Goal: Task Accomplishment & Management: Complete application form

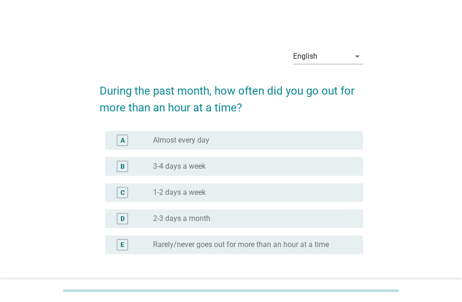
click at [307, 64] on div "English arrow_drop_down" at bounding box center [328, 56] width 70 height 15
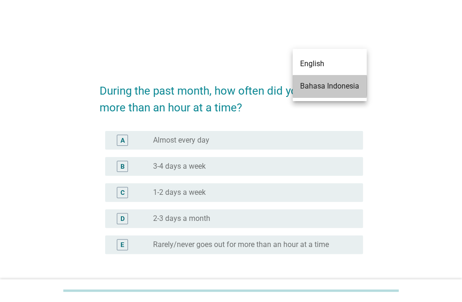
click at [307, 95] on div "Bahasa Indonesia" at bounding box center [329, 86] width 59 height 22
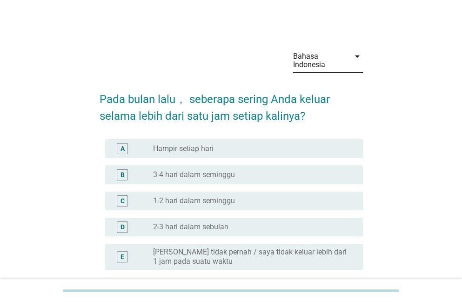
click at [112, 155] on div "A radio_button_unchecked Hampir setiap hari" at bounding box center [234, 148] width 258 height 19
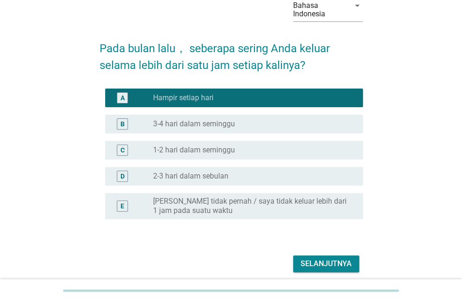
scroll to position [88, 0]
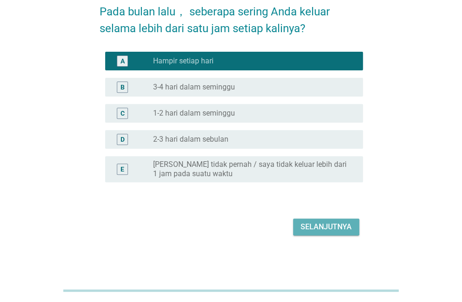
click at [315, 230] on div "Selanjutnya" at bounding box center [326, 226] width 51 height 11
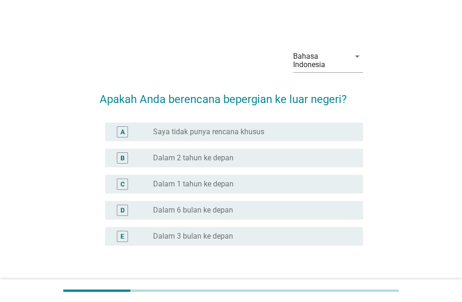
click at [62, 192] on div "Bahasa Indonesia arrow_drop_down Apakah Anda berencana bepergian ke luar negeri…" at bounding box center [231, 171] width 418 height 275
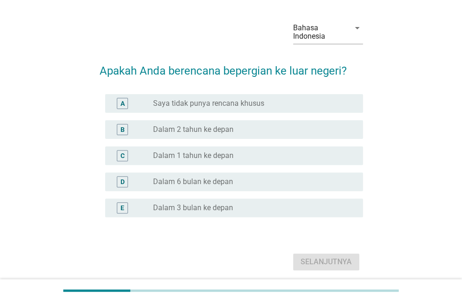
scroll to position [33, 0]
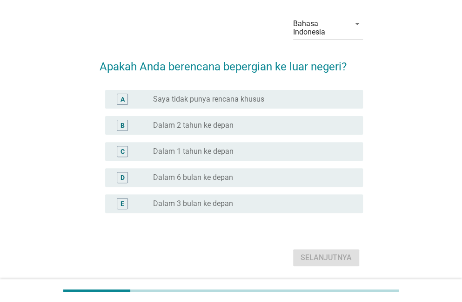
click at [115, 102] on div "A" at bounding box center [123, 99] width 20 height 11
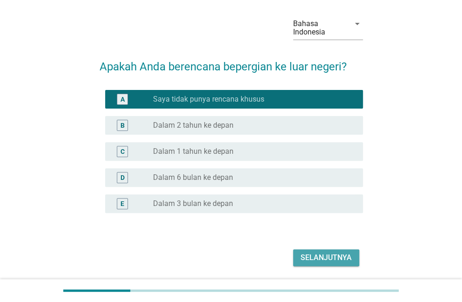
click at [307, 262] on div "Selanjutnya" at bounding box center [326, 257] width 51 height 11
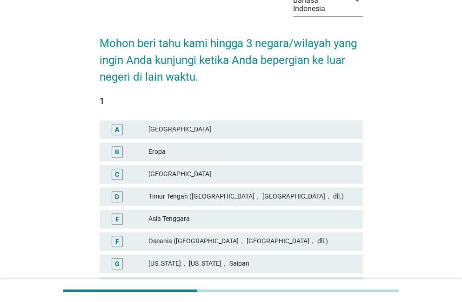
scroll to position [56, 0]
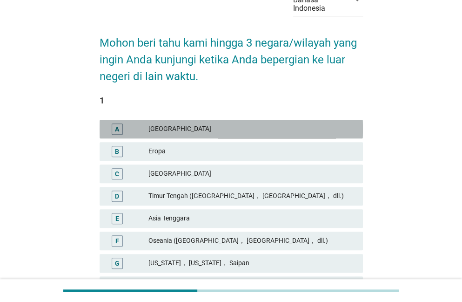
click at [113, 136] on div "A [GEOGRAPHIC_DATA]" at bounding box center [232, 129] width 264 height 19
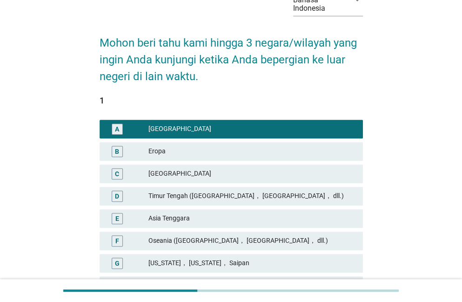
click at [113, 153] on div "B" at bounding box center [117, 151] width 11 height 11
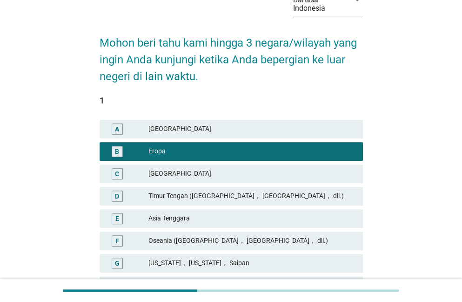
click at [117, 172] on div "C" at bounding box center [117, 174] width 4 height 10
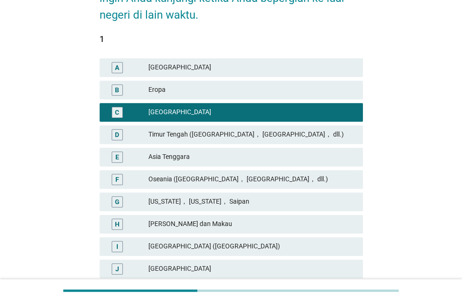
scroll to position [126, 0]
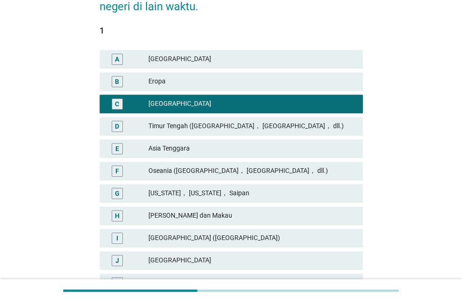
click at [116, 150] on div "E" at bounding box center [117, 148] width 4 height 10
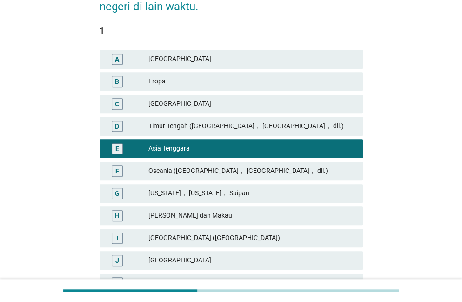
click at [117, 126] on div "D" at bounding box center [117, 126] width 4 height 10
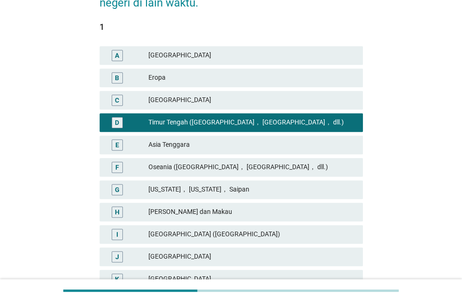
scroll to position [130, 0]
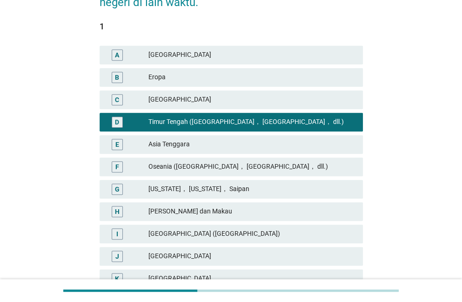
click at [119, 140] on div "E" at bounding box center [117, 144] width 4 height 10
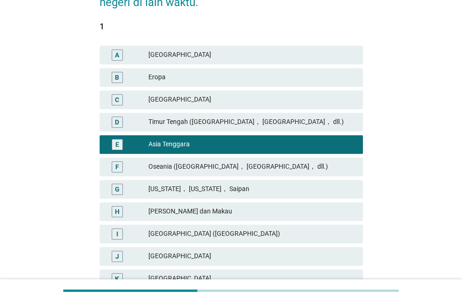
click at [116, 129] on div "D [GEOGRAPHIC_DATA] ([GEOGRAPHIC_DATA]， [GEOGRAPHIC_DATA]， dll.)" at bounding box center [232, 122] width 264 height 19
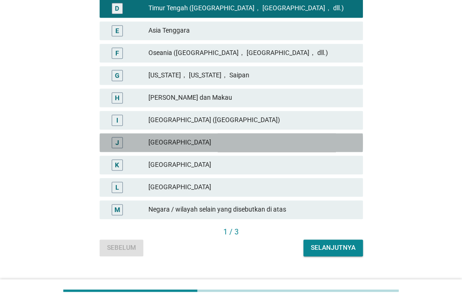
scroll to position [250, 0]
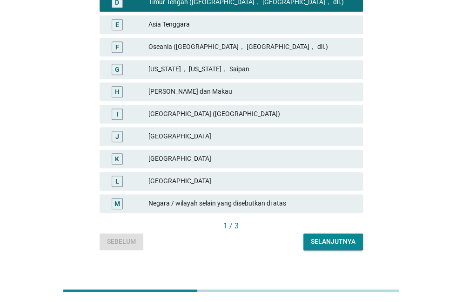
click at [128, 152] on div "K [GEOGRAPHIC_DATA]" at bounding box center [232, 158] width 264 height 19
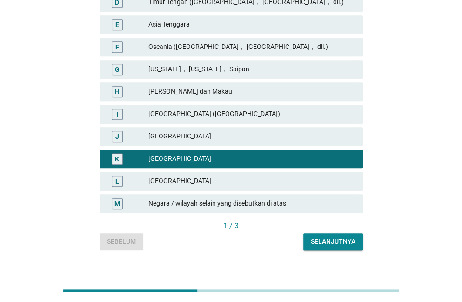
click at [329, 242] on div "Selanjutnya" at bounding box center [333, 241] width 45 height 10
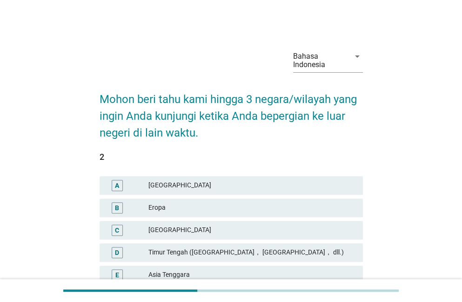
click at [71, 190] on div "Bahasa Indonesia arrow_drop_down Mohon beri tahu kami hingga 3 negara/wilayah y…" at bounding box center [231, 270] width 418 height 473
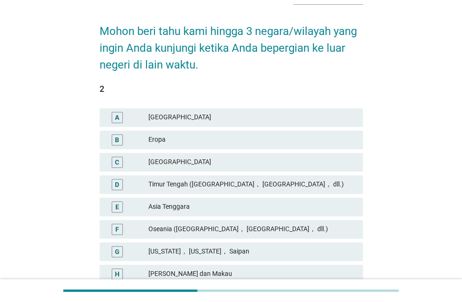
click at [112, 125] on div "A [GEOGRAPHIC_DATA]" at bounding box center [232, 117] width 264 height 19
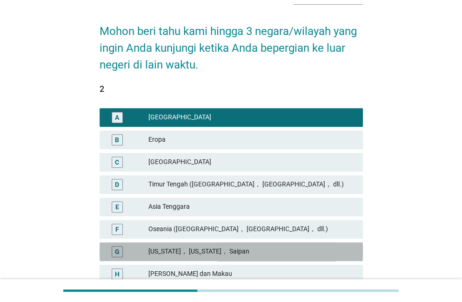
scroll to position [262, 0]
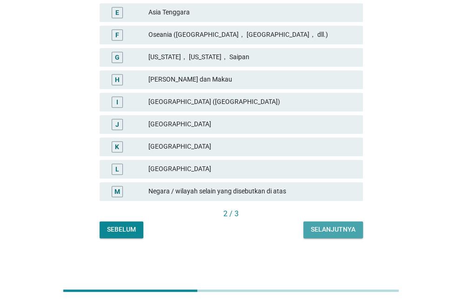
click at [320, 231] on div "Selanjutnya" at bounding box center [333, 229] width 45 height 10
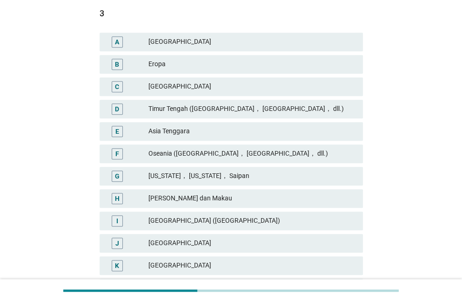
scroll to position [144, 0]
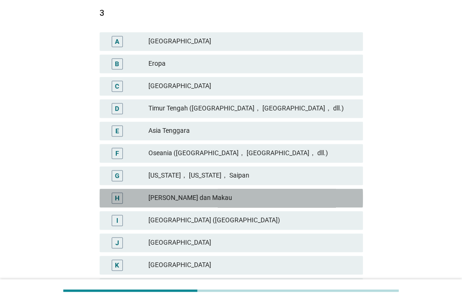
click at [115, 205] on div "H [PERSON_NAME] dan Makau" at bounding box center [232, 198] width 264 height 19
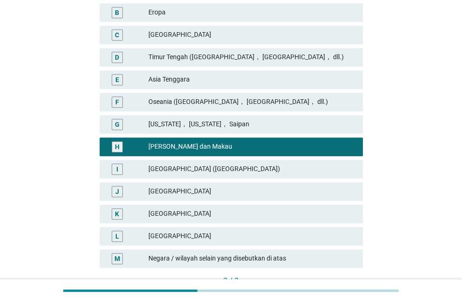
scroll to position [262, 0]
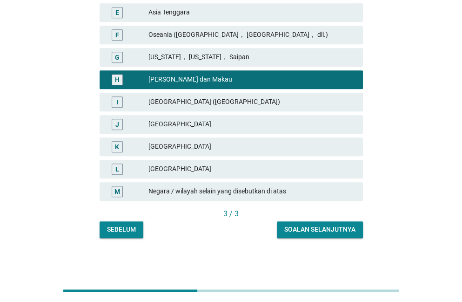
click at [308, 234] on button "Soalan selanjutnya" at bounding box center [320, 229] width 86 height 17
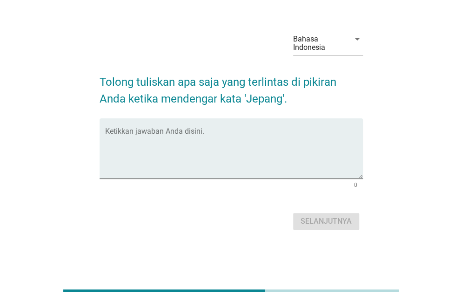
scroll to position [0, 0]
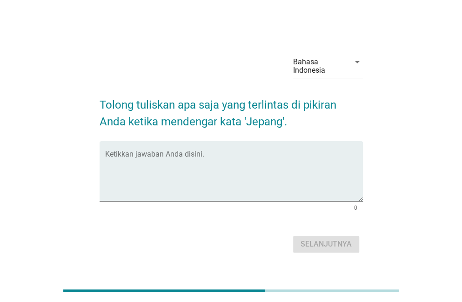
click at [113, 158] on textarea "Ketikkan jawaban Anda disini." at bounding box center [234, 176] width 258 height 49
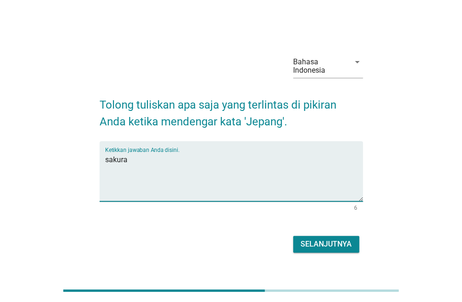
type textarea "sakura"
click at [321, 236] on button "Selanjutnya" at bounding box center [326, 244] width 66 height 17
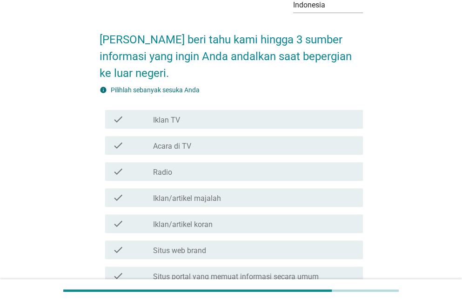
scroll to position [61, 0]
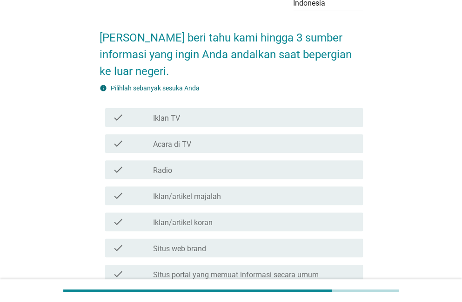
click at [118, 144] on icon "check" at bounding box center [118, 143] width 11 height 11
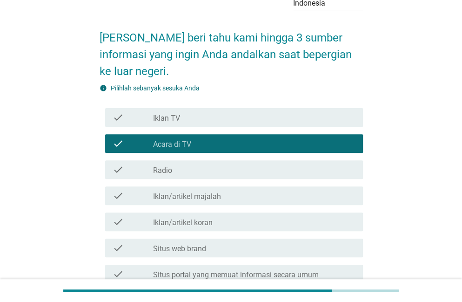
click at [126, 120] on div "check" at bounding box center [133, 117] width 41 height 11
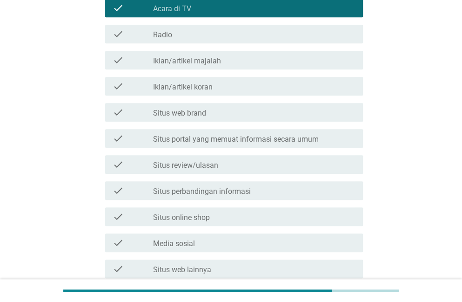
scroll to position [200, 0]
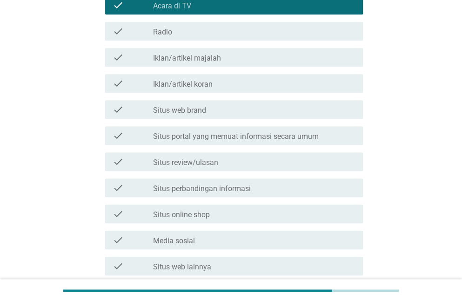
click at [115, 138] on icon "check" at bounding box center [118, 135] width 11 height 11
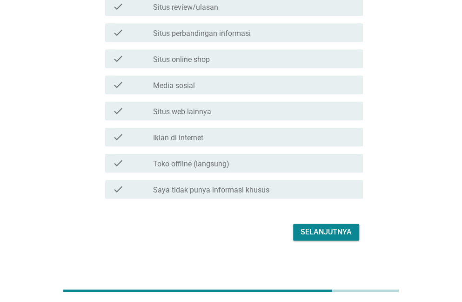
scroll to position [360, 0]
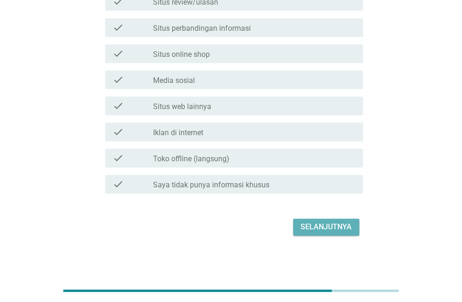
click at [317, 221] on div "Selanjutnya" at bounding box center [326, 226] width 51 height 11
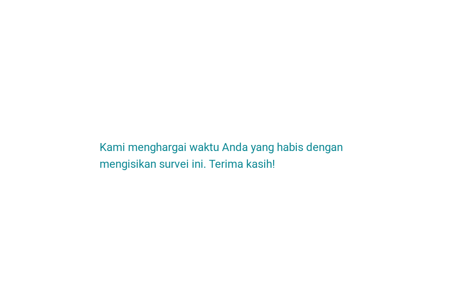
scroll to position [0, 0]
